Goal: Task Accomplishment & Management: Complete application form

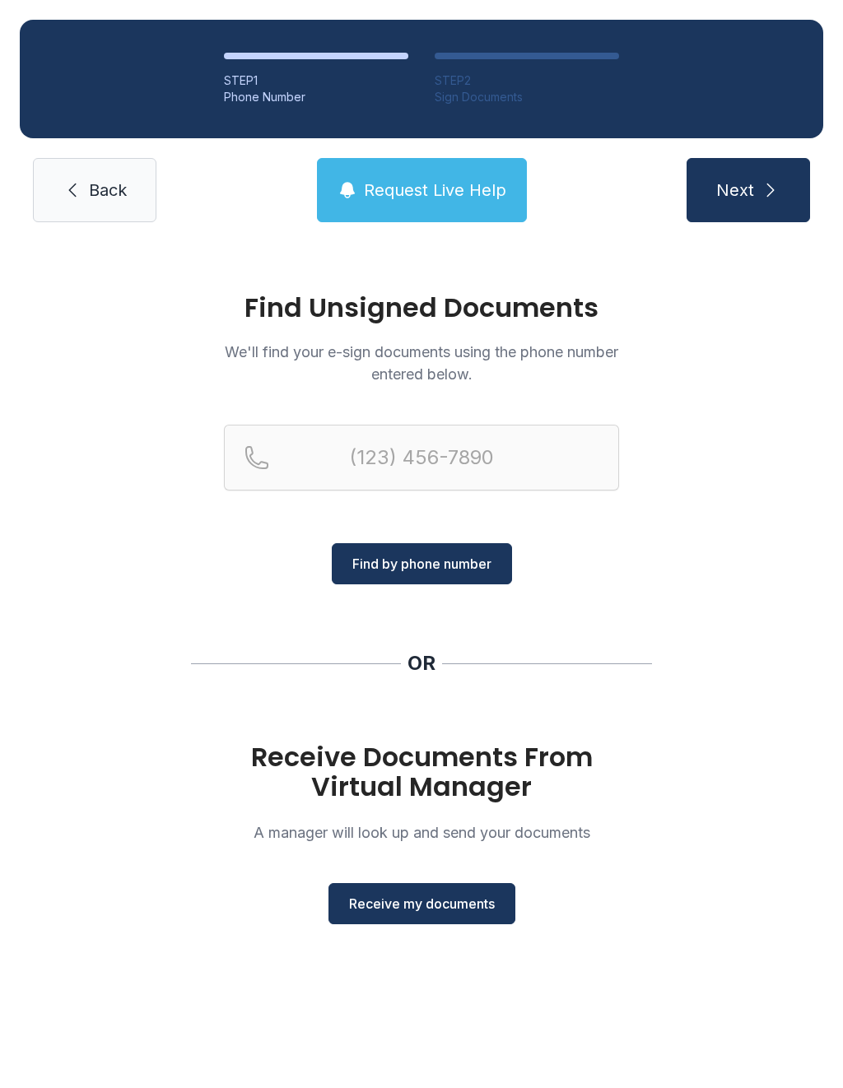
click at [442, 924] on button "Receive my documents" at bounding box center [421, 903] width 187 height 41
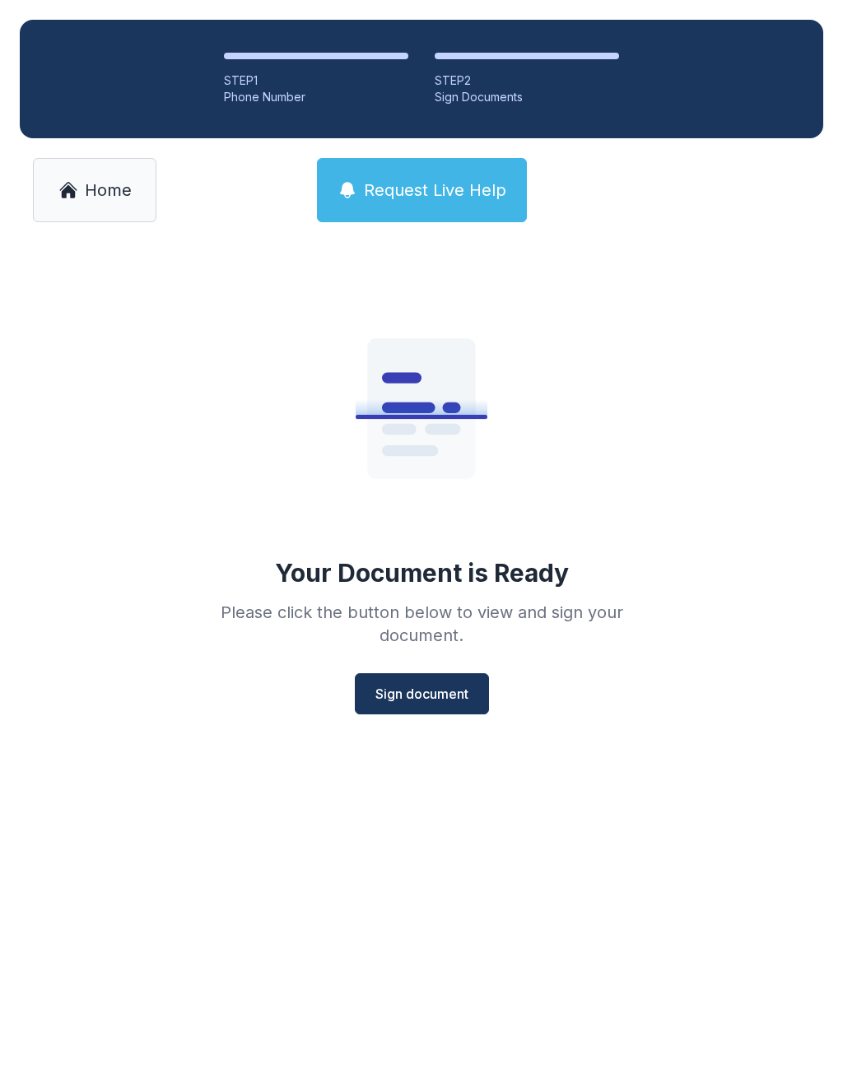
click at [444, 701] on span "Sign document" at bounding box center [421, 694] width 93 height 20
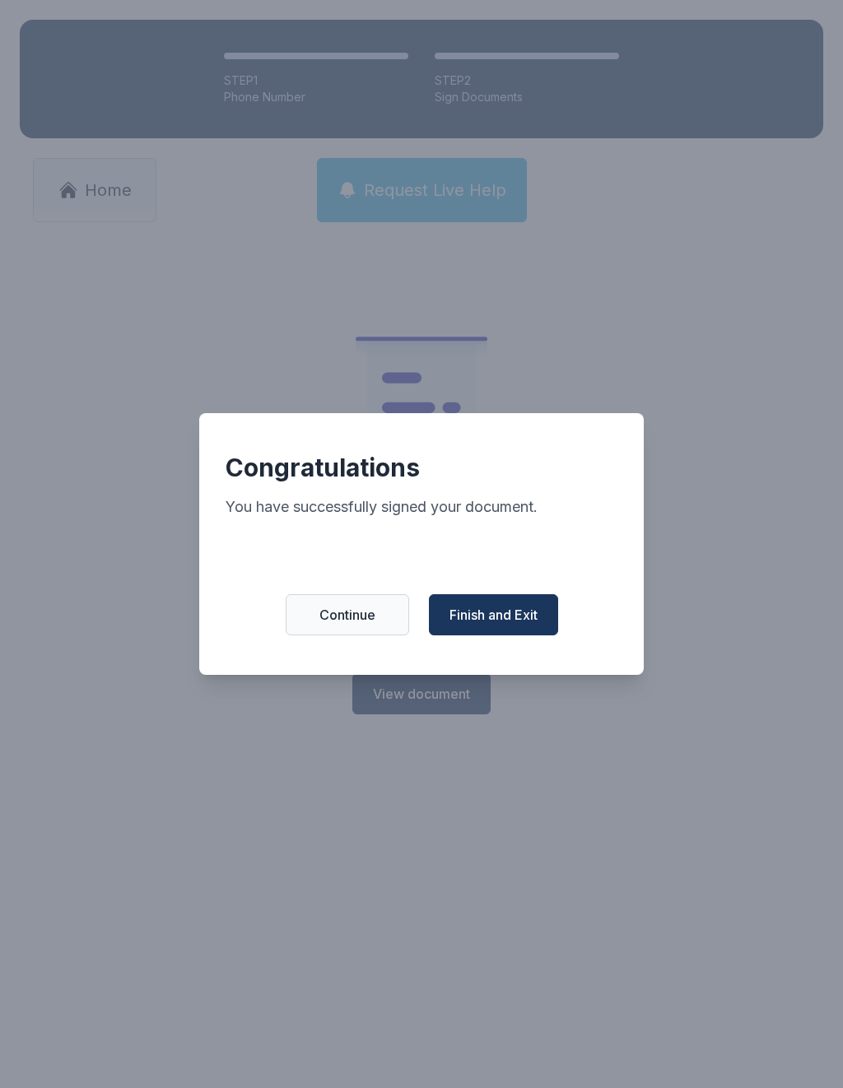
click at [515, 608] on button "Finish and Exit" at bounding box center [493, 614] width 129 height 41
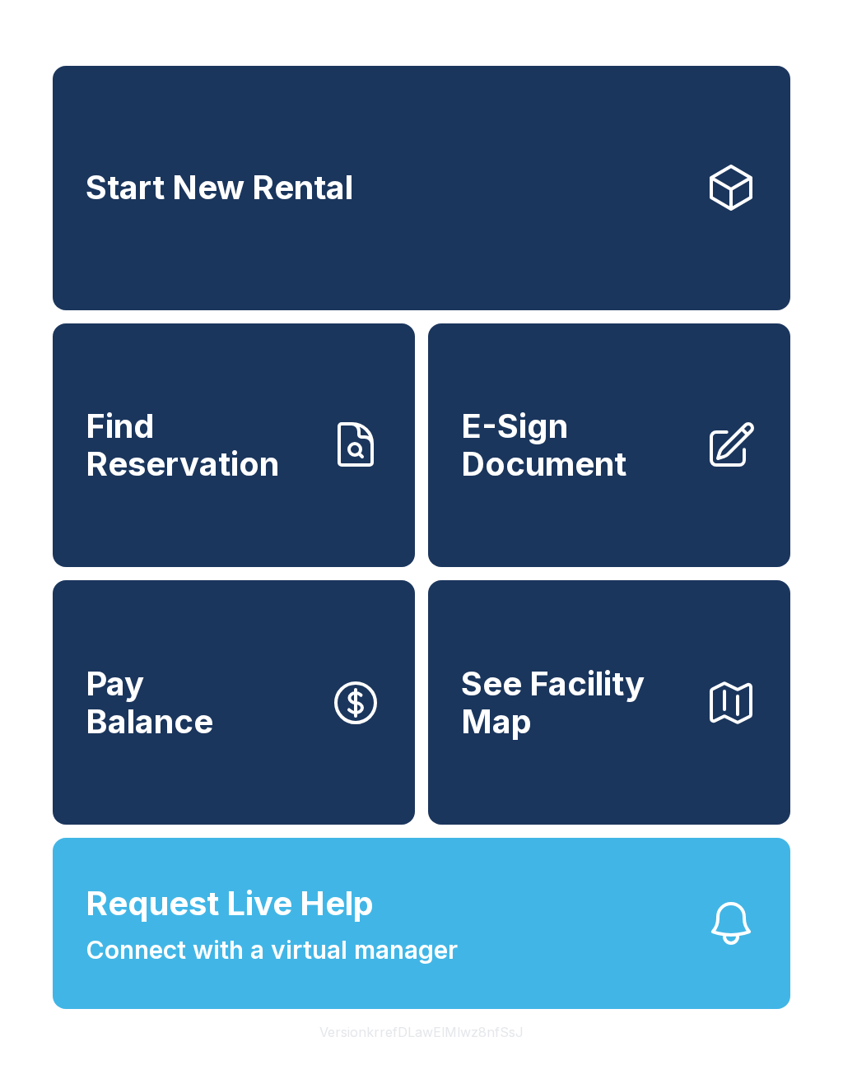
click at [588, 482] on span "E-Sign Document" at bounding box center [576, 445] width 231 height 75
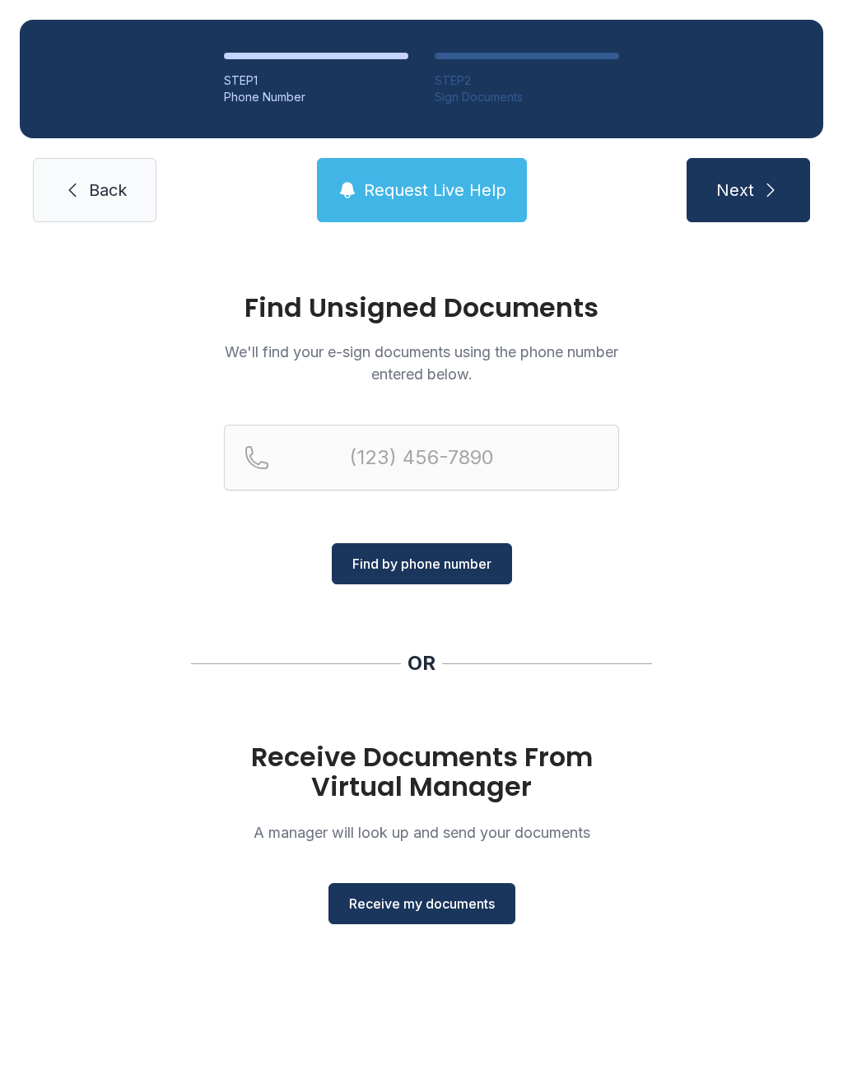
click at [469, 915] on button "Receive my documents" at bounding box center [421, 903] width 187 height 41
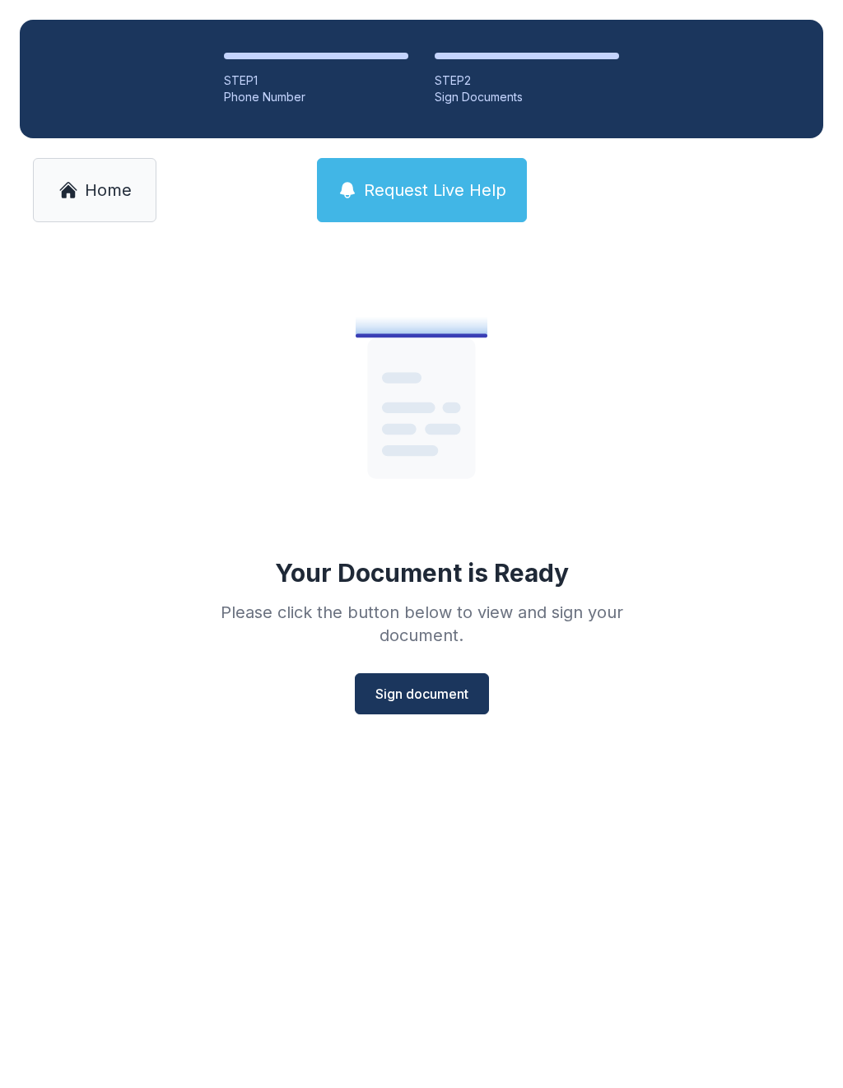
click at [441, 705] on button "Sign document" at bounding box center [422, 693] width 134 height 41
click at [418, 692] on span "Sign document" at bounding box center [421, 694] width 93 height 20
click at [417, 700] on span "Sign document" at bounding box center [421, 694] width 93 height 20
click at [109, 183] on span "Home" at bounding box center [108, 190] width 47 height 23
